Goal: Find specific page/section: Find specific page/section

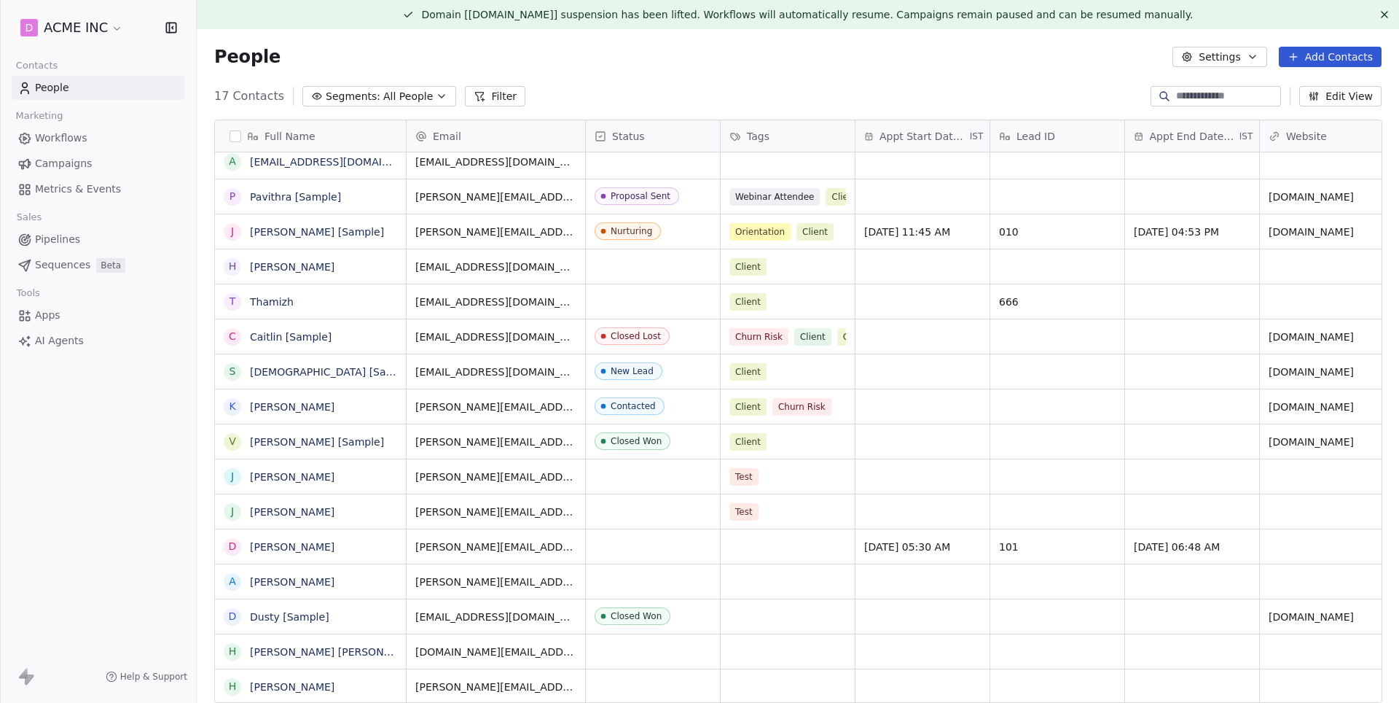
scroll to position [22, 0]
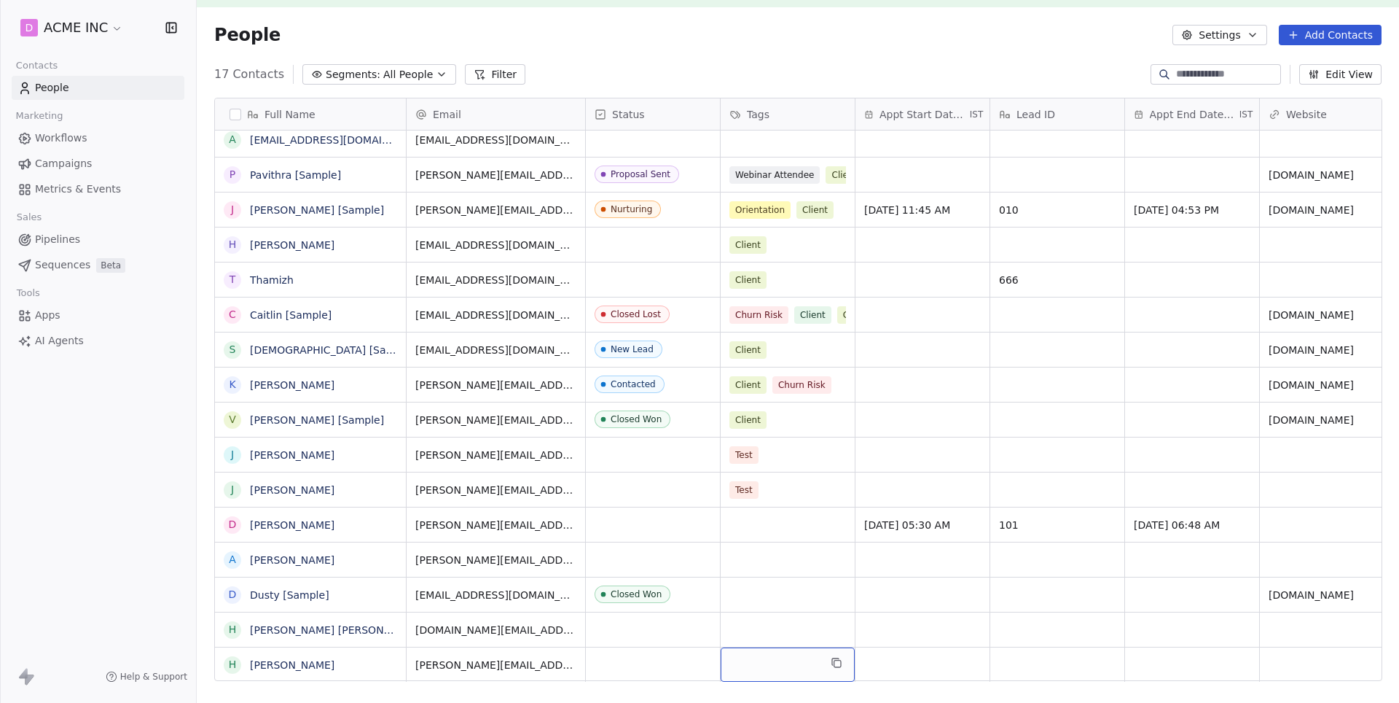
click at [767, 663] on div "grid" at bounding box center [788, 664] width 134 height 34
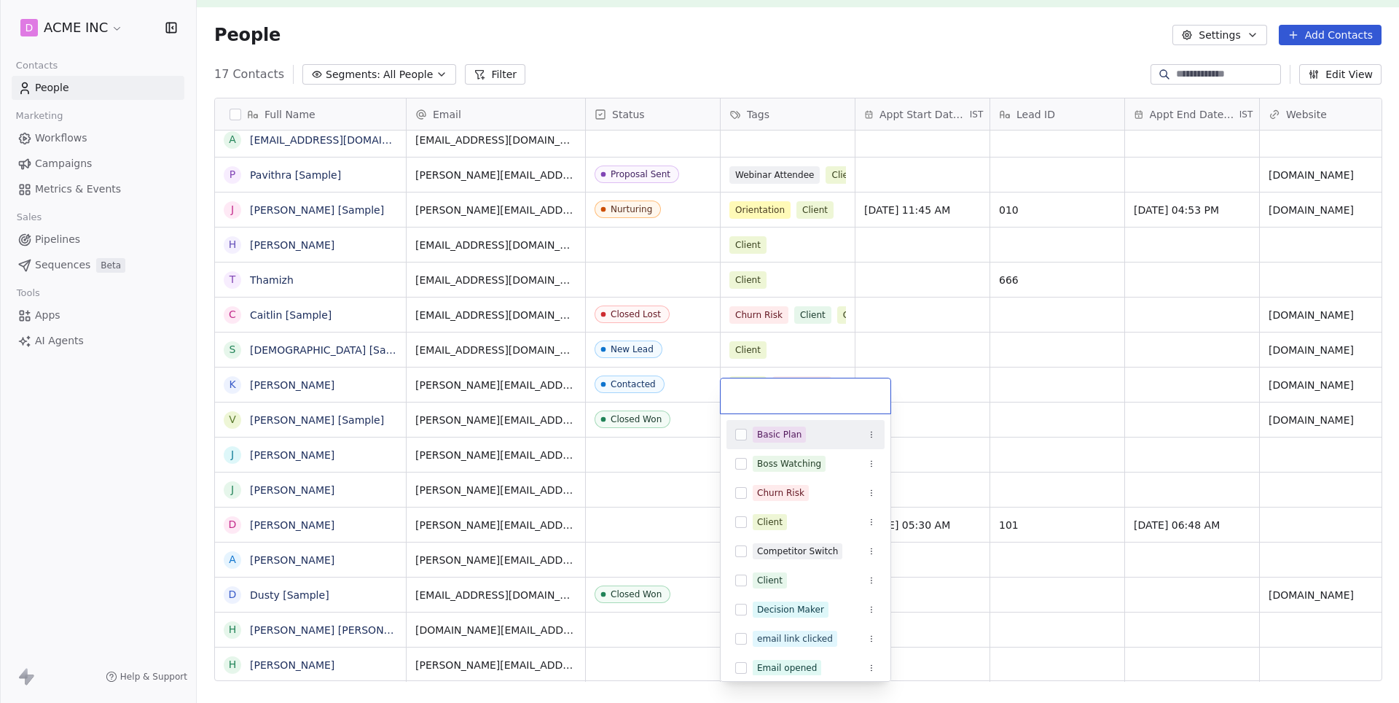
click at [743, 434] on button "Suggestions" at bounding box center [741, 435] width 12 height 12
click at [745, 466] on button "Suggestions" at bounding box center [741, 464] width 12 height 12
click at [739, 74] on html "D ACME INC Contacts People Marketing Workflows Campaigns Metrics & Events Sales…" at bounding box center [699, 351] width 1399 height 703
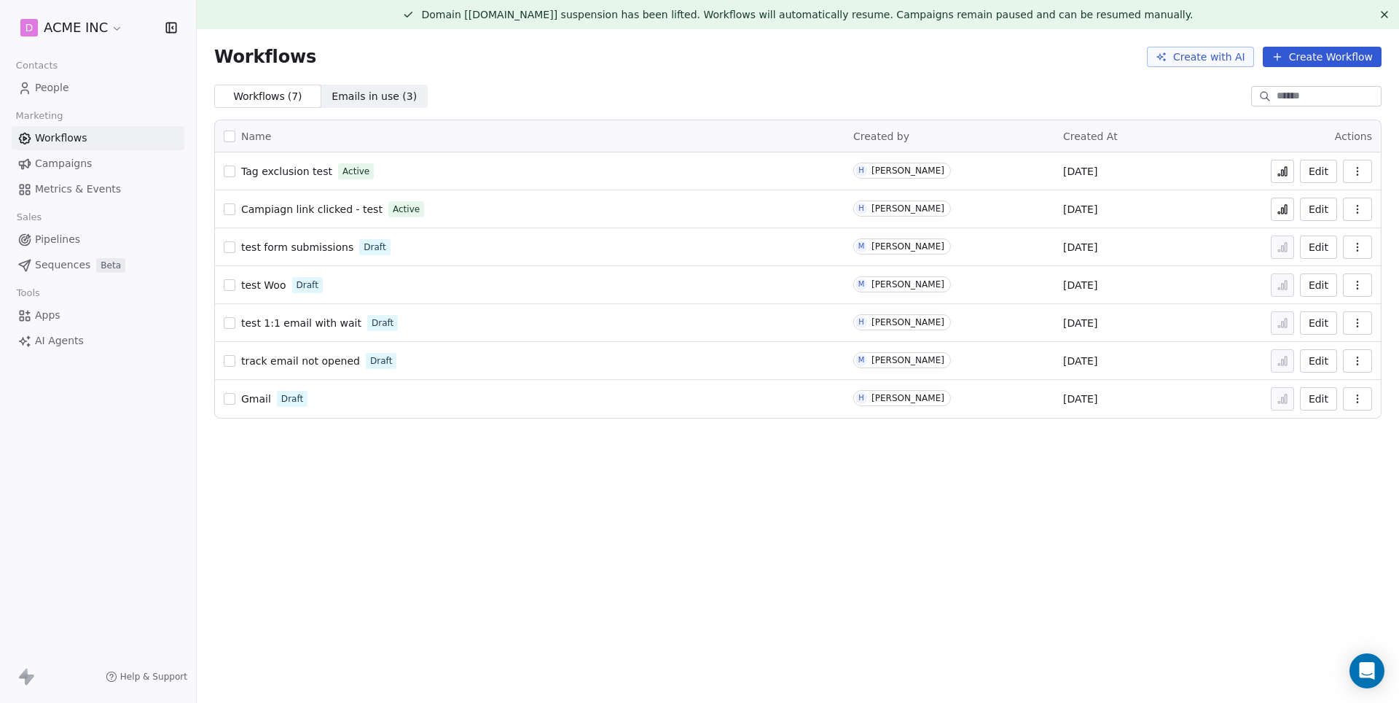
click at [1363, 170] on button "button" at bounding box center [1357, 171] width 29 height 23
click at [1324, 201] on span "Analytics" at bounding box center [1320, 206] width 47 height 15
